Goal: Information Seeking & Learning: Learn about a topic

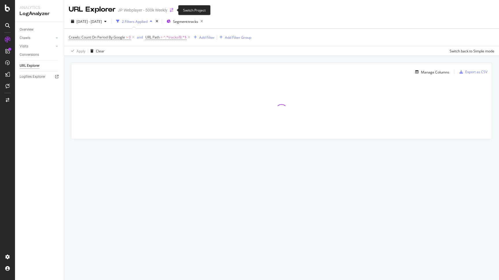
click at [172, 10] on icon "arrow-right-arrow-left" at bounding box center [171, 10] width 3 height 4
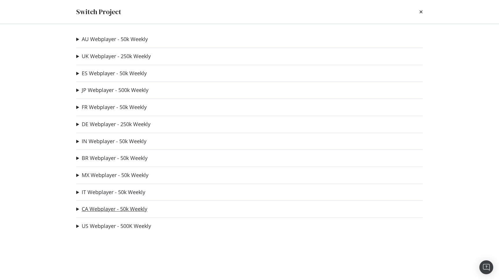
click at [102, 211] on link "CA Webplayer - 50k Weekly" at bounding box center [115, 209] width 66 height 6
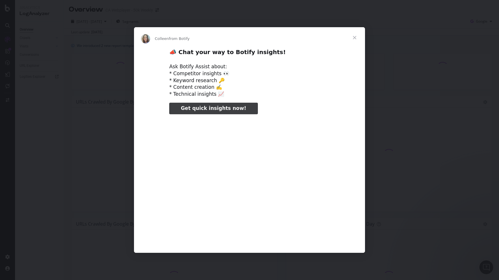
click at [354, 36] on span "Close" at bounding box center [354, 37] width 21 height 21
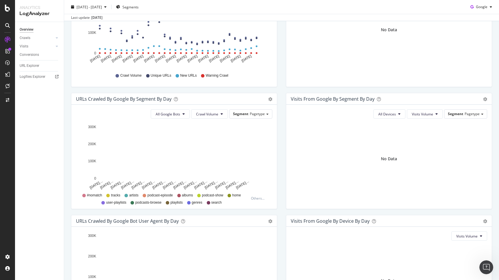
scroll to position [124, 0]
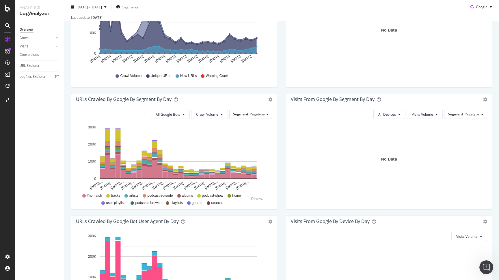
click at [115, 196] on span "tracks" at bounding box center [115, 195] width 9 height 5
click at [137, 195] on span "artists" at bounding box center [133, 195] width 9 height 5
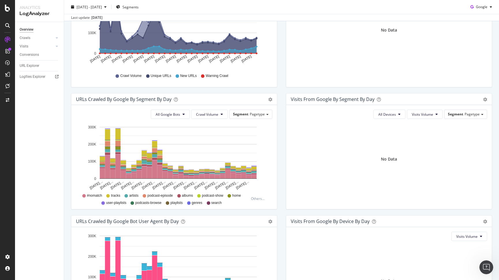
click at [187, 194] on span "albums" at bounding box center [187, 195] width 11 height 5
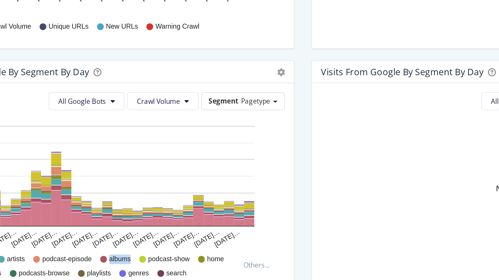
scroll to position [151, 0]
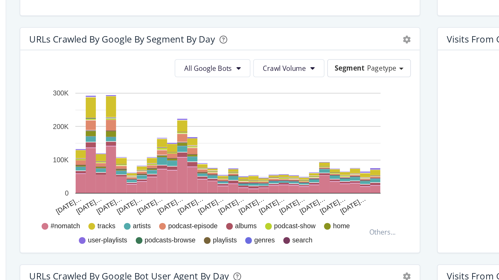
click at [95, 169] on span "#nomatch" at bounding box center [94, 168] width 15 height 5
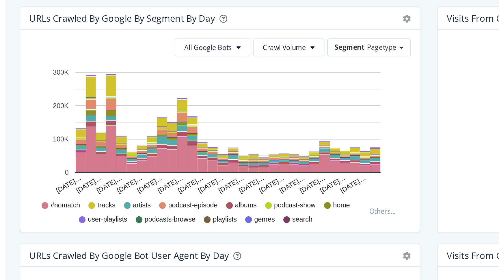
scroll to position [162, 0]
click at [205, 77] on span "Crawl Volume" at bounding box center [207, 76] width 22 height 5
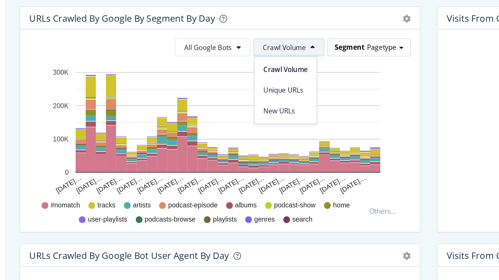
click at [242, 77] on span "Segment" at bounding box center [240, 76] width 15 height 5
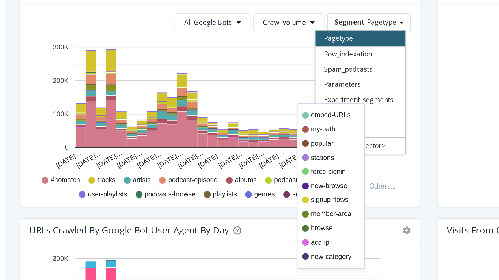
scroll to position [173, 0]
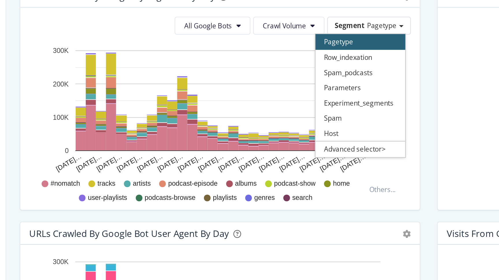
click at [253, 170] on div "URLs Crawled by Google bot User Agent By Day" at bounding box center [168, 172] width 184 height 6
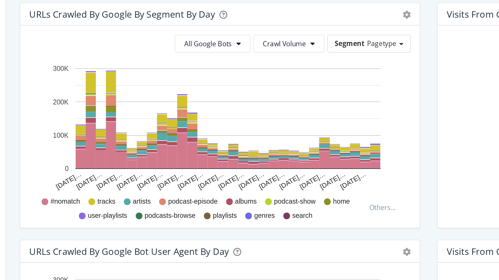
scroll to position [160, 0]
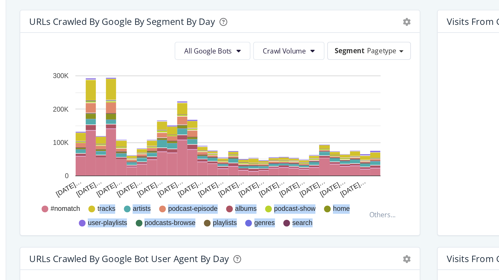
drag, startPoint x: 112, startPoint y: 159, endPoint x: 221, endPoint y: 166, distance: 108.8
click at [120, 162] on span "tracks" at bounding box center [115, 159] width 9 height 5
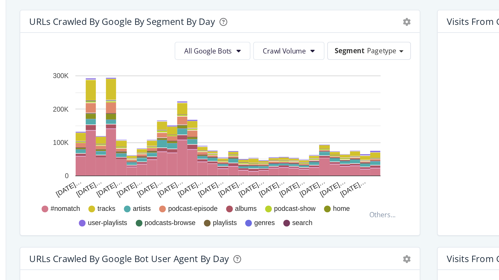
click at [183, 179] on div "URLs Crawled by Google By Segment By Day Timeline (by Value) Table All Google B…" at bounding box center [174, 118] width 215 height 122
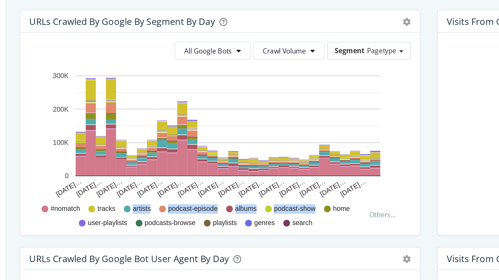
drag, startPoint x: 129, startPoint y: 160, endPoint x: 224, endPoint y: 157, distance: 95.1
click at [224, 157] on div "#nomatch tracks artists podcast-episode albums podcast-show home user-playlists…" at bounding box center [164, 162] width 170 height 13
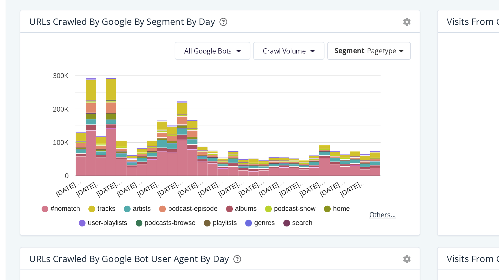
click at [260, 162] on div "Others..." at bounding box center [259, 162] width 16 height 5
click at [259, 163] on div "Others..." at bounding box center [259, 162] width 16 height 5
click at [255, 164] on div "Others..." at bounding box center [259, 162] width 16 height 5
click at [257, 163] on div "Others..." at bounding box center [259, 162] width 16 height 5
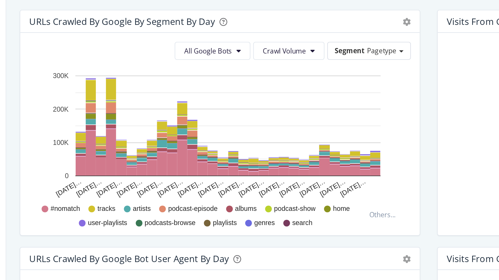
click at [93, 159] on span "#nomatch" at bounding box center [94, 159] width 15 height 5
click at [99, 160] on span "#nomatch" at bounding box center [94, 159] width 15 height 5
copy span "nomatch"
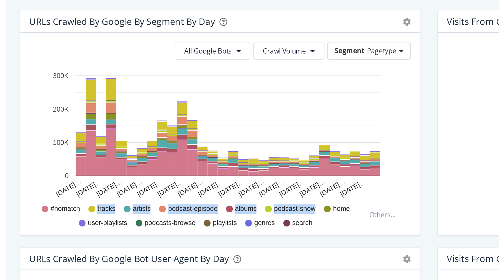
drag, startPoint x: 111, startPoint y: 160, endPoint x: 231, endPoint y: 160, distance: 119.9
click at [120, 160] on span "tracks" at bounding box center [115, 159] width 9 height 5
click at [134, 160] on span "artists" at bounding box center [133, 159] width 9 height 5
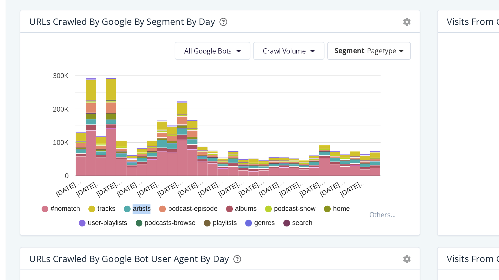
click at [134, 160] on span "artists" at bounding box center [133, 159] width 9 height 5
click at [129, 162] on span "artists" at bounding box center [133, 159] width 9 height 5
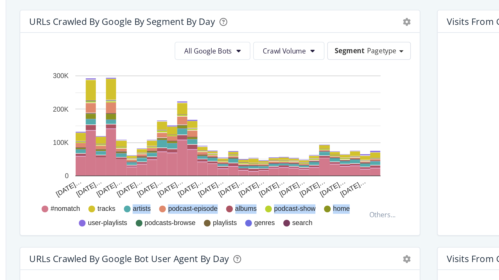
drag, startPoint x: 129, startPoint y: 161, endPoint x: 248, endPoint y: 159, distance: 119.0
click at [248, 159] on div "#nomatch tracks artists podcast-episode albums podcast-show home user-playlists…" at bounding box center [164, 162] width 170 height 13
click at [245, 161] on div "#nomatch tracks artists podcast-episode albums podcast-show home user-playlists…" at bounding box center [164, 162] width 170 height 13
drag, startPoint x: 242, startPoint y: 160, endPoint x: 109, endPoint y: 159, distance: 133.2
click at [109, 159] on div "#nomatch tracks artists podcast-episode albums podcast-show home user-playlists…" at bounding box center [164, 162] width 170 height 13
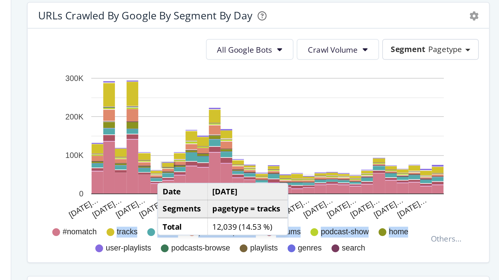
scroll to position [174, 0]
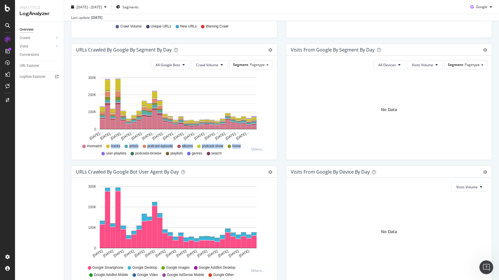
click at [114, 146] on span "tracks" at bounding box center [115, 146] width 9 height 5
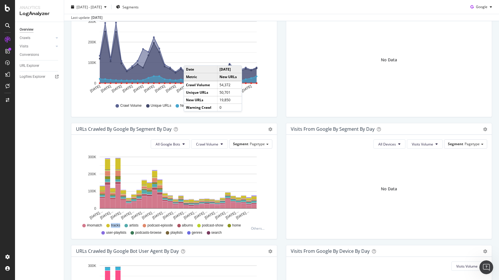
scroll to position [0, 0]
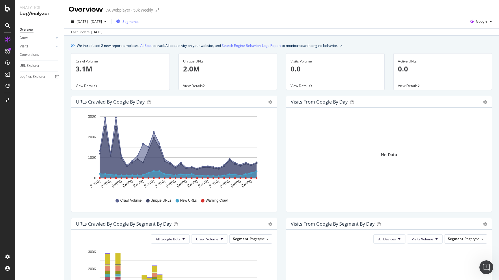
click at [139, 20] on span "Segments" at bounding box center [130, 21] width 16 height 5
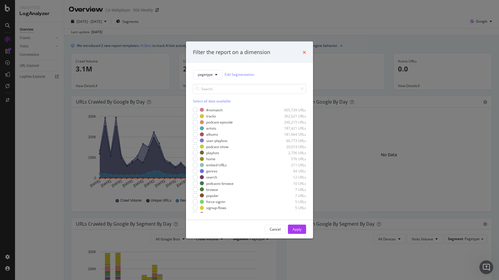
click at [304, 52] on icon "times" at bounding box center [304, 52] width 3 height 5
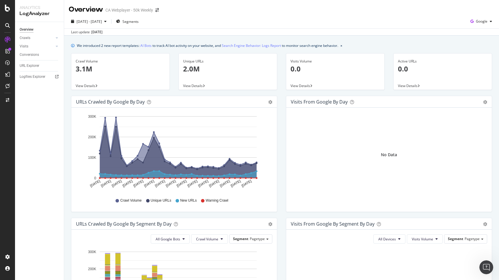
click at [84, 84] on span "View Details" at bounding box center [86, 85] width 20 height 5
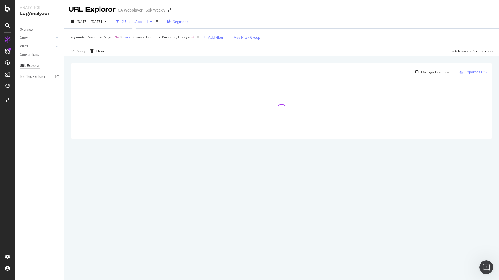
click at [189, 24] on span "Segments" at bounding box center [181, 21] width 16 height 5
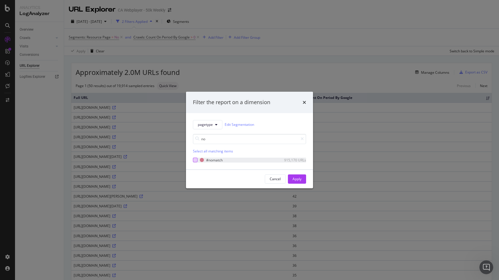
type input "no"
click at [195, 160] on div "modal" at bounding box center [195, 159] width 5 height 5
click at [294, 178] on div "Apply" at bounding box center [297, 178] width 9 height 5
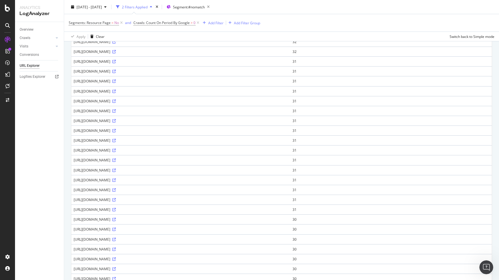
scroll to position [343, 0]
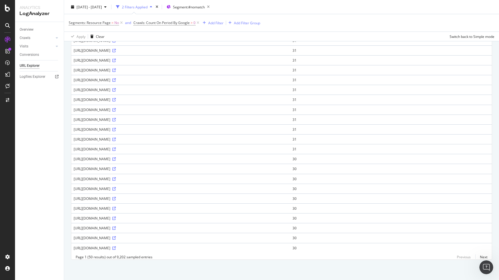
drag, startPoint x: 133, startPoint y: 171, endPoint x: 118, endPoint y: 171, distance: 15.0
click at [117, 171] on div "[URL][DOMAIN_NAME]" at bounding box center [181, 168] width 214 height 5
click at [138, 171] on div "[URL][DOMAIN_NAME]" at bounding box center [181, 168] width 214 height 5
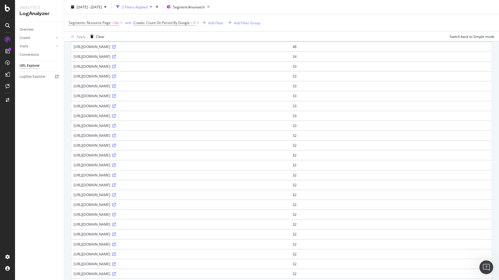
scroll to position [59, 0]
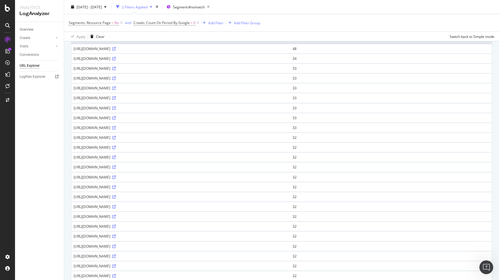
click at [142, 150] on div "[URL][DOMAIN_NAME]" at bounding box center [181, 147] width 214 height 5
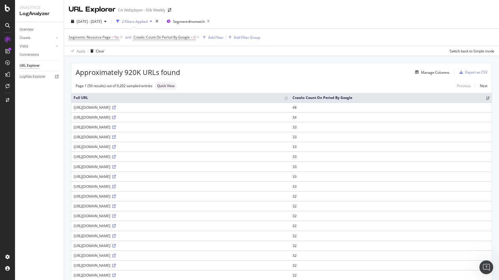
drag, startPoint x: 358, startPoint y: 108, endPoint x: 114, endPoint y: 106, distance: 243.5
click at [114, 106] on div "[URL][DOMAIN_NAME]" at bounding box center [181, 107] width 214 height 5
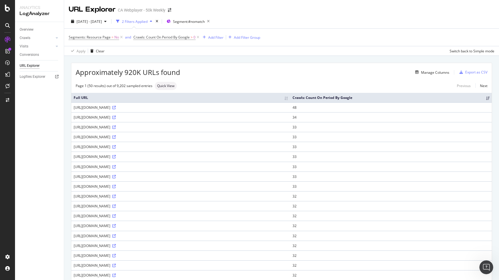
click at [131, 74] on span "Approximately 920K URLs found" at bounding box center [128, 72] width 105 height 10
click at [133, 109] on div "[URL][DOMAIN_NAME]" at bounding box center [181, 107] width 214 height 5
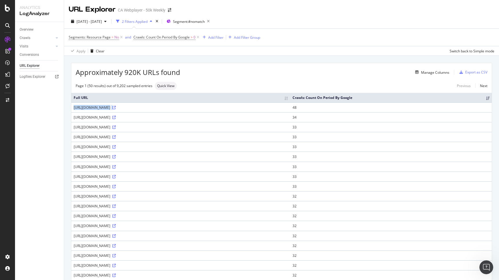
click at [133, 109] on div "[URL][DOMAIN_NAME]" at bounding box center [181, 107] width 214 height 5
click at [139, 110] on td "[URL][DOMAIN_NAME]" at bounding box center [180, 107] width 219 height 10
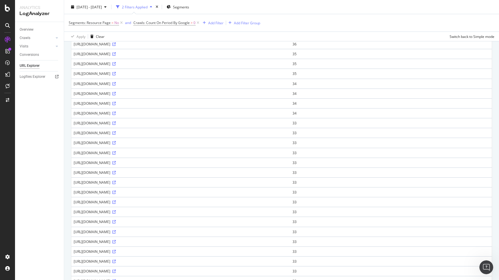
scroll to position [343, 0]
